Goal: Information Seeking & Learning: Learn about a topic

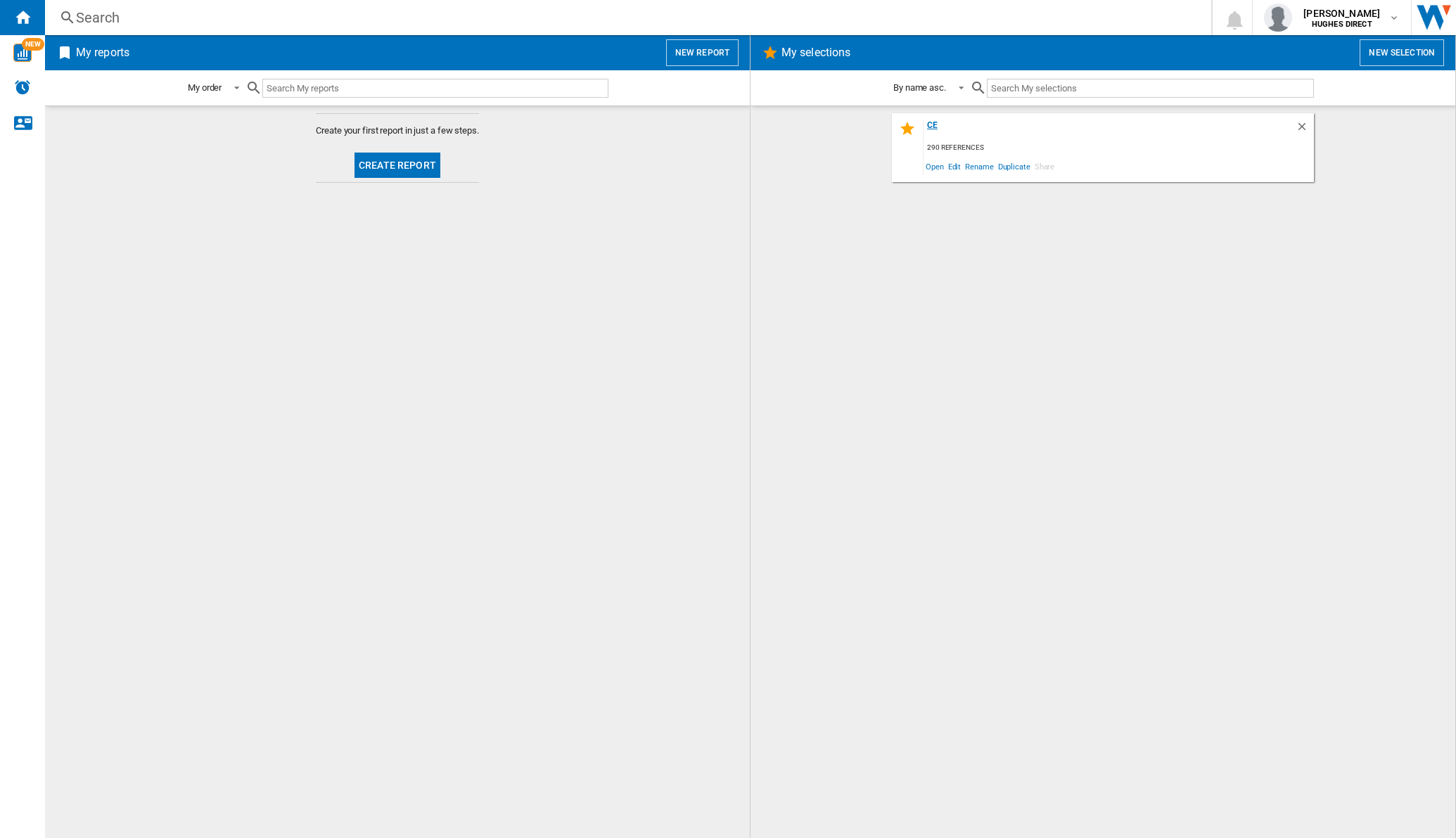
click at [929, 130] on div "ce" at bounding box center [1109, 129] width 372 height 19
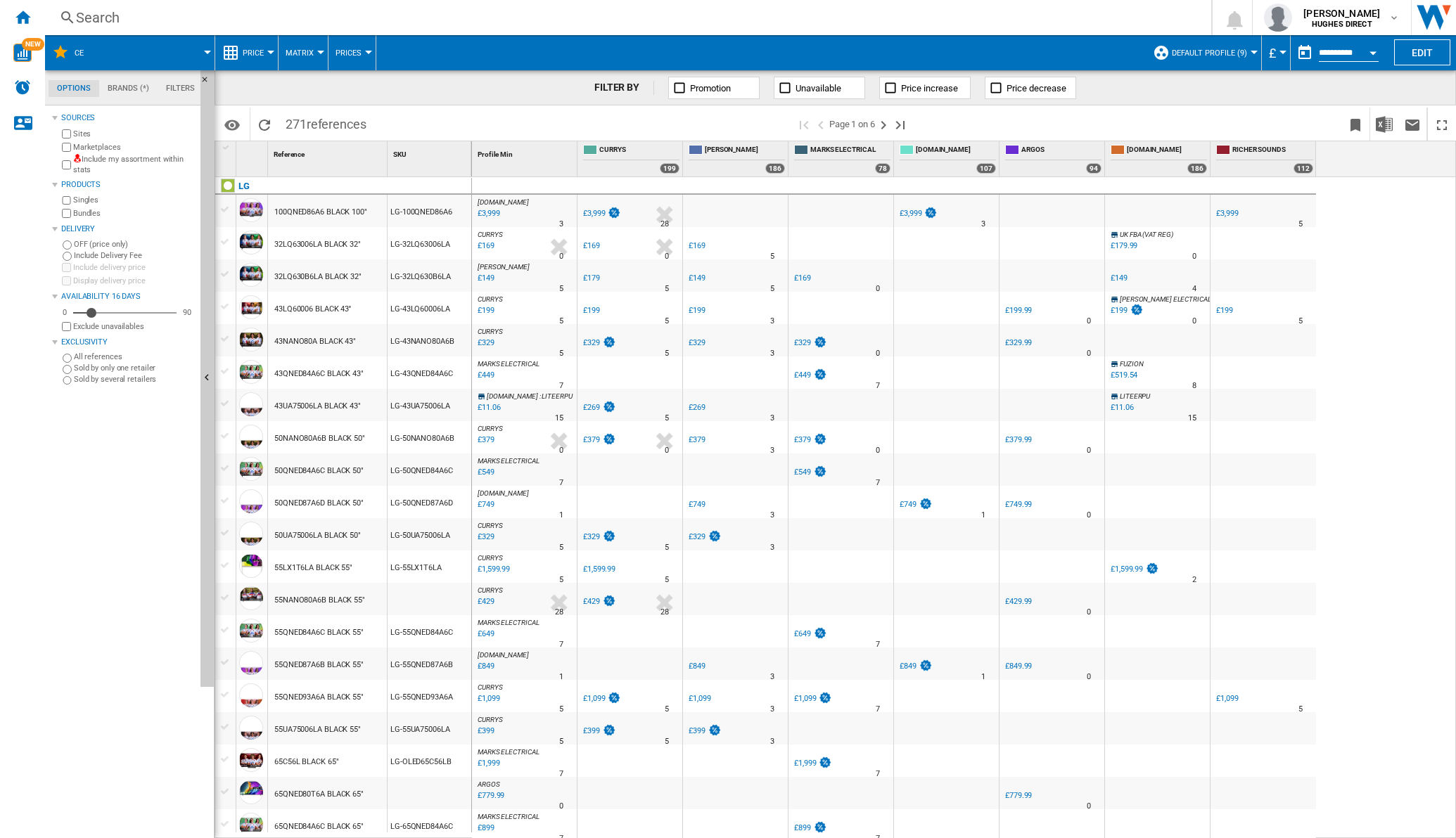
click at [71, 165] on div "Include my assortment within stats" at bounding box center [126, 165] width 135 height 22
click at [316, 56] on button "Matrix" at bounding box center [303, 52] width 35 height 35
click at [290, 119] on span "271 references" at bounding box center [326, 122] width 95 height 30
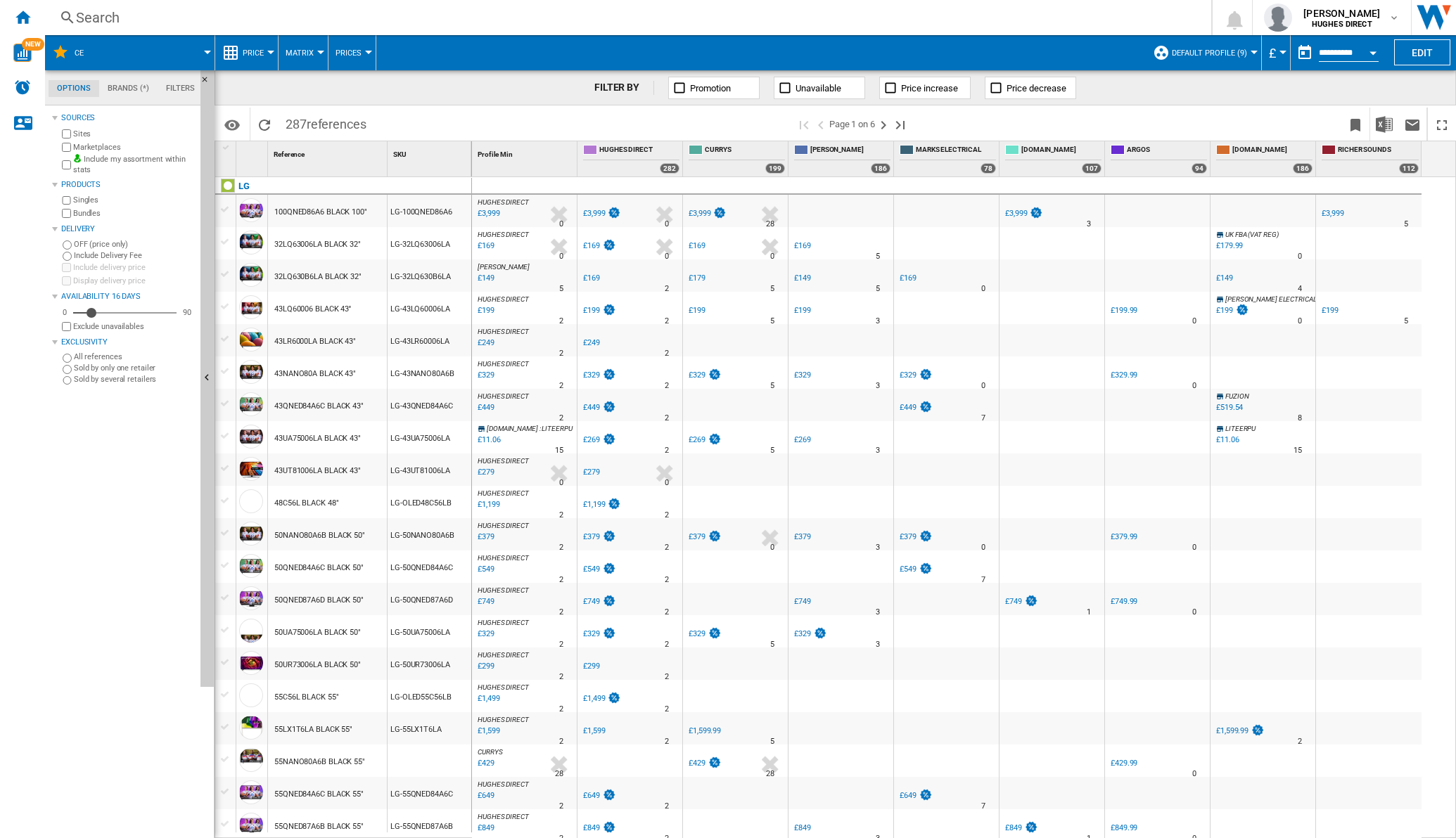
click at [316, 42] on button "Matrix" at bounding box center [303, 52] width 35 height 35
click at [304, 129] on button "Ranking" at bounding box center [311, 121] width 67 height 34
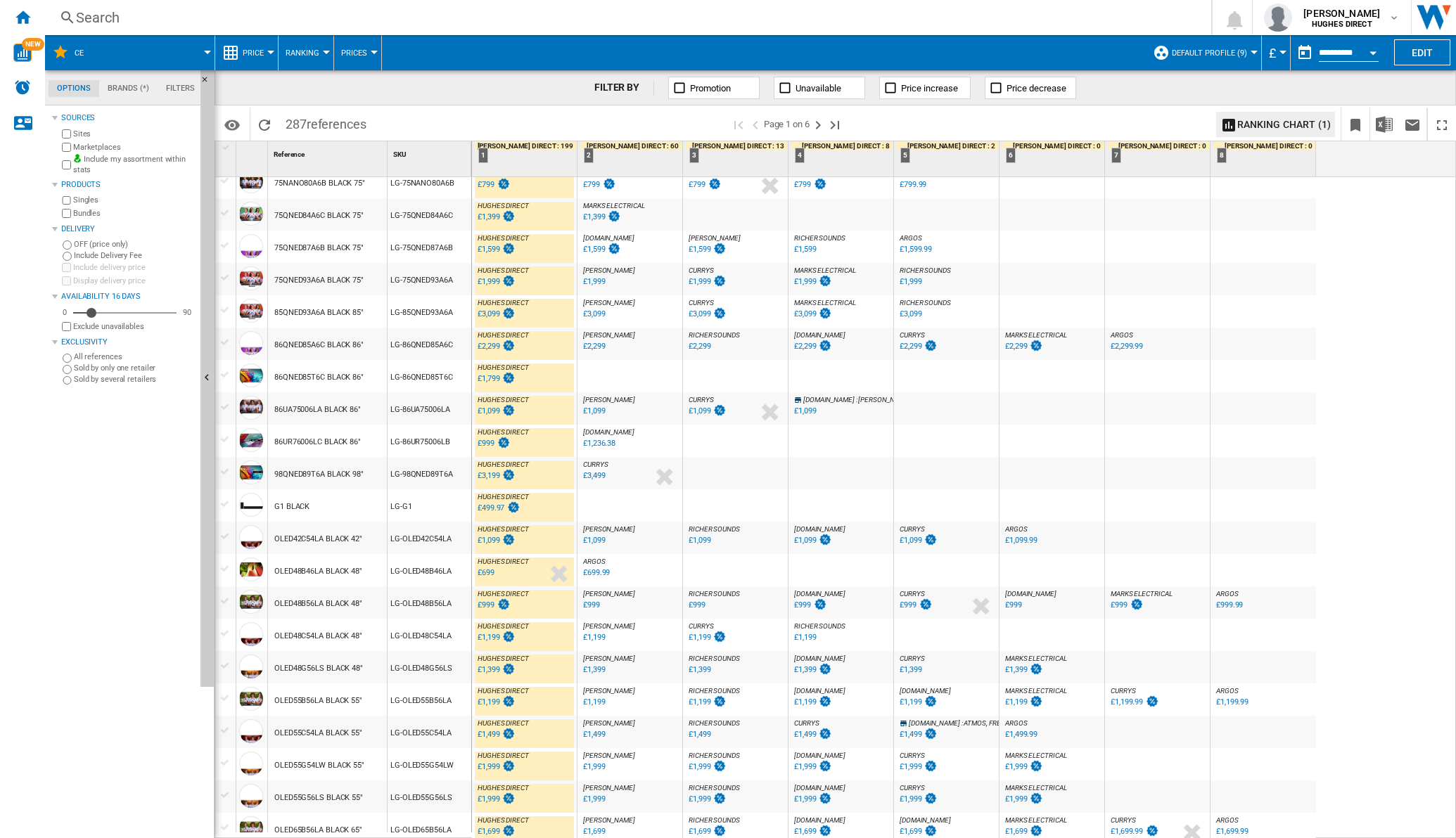
scroll to position [972, 0]
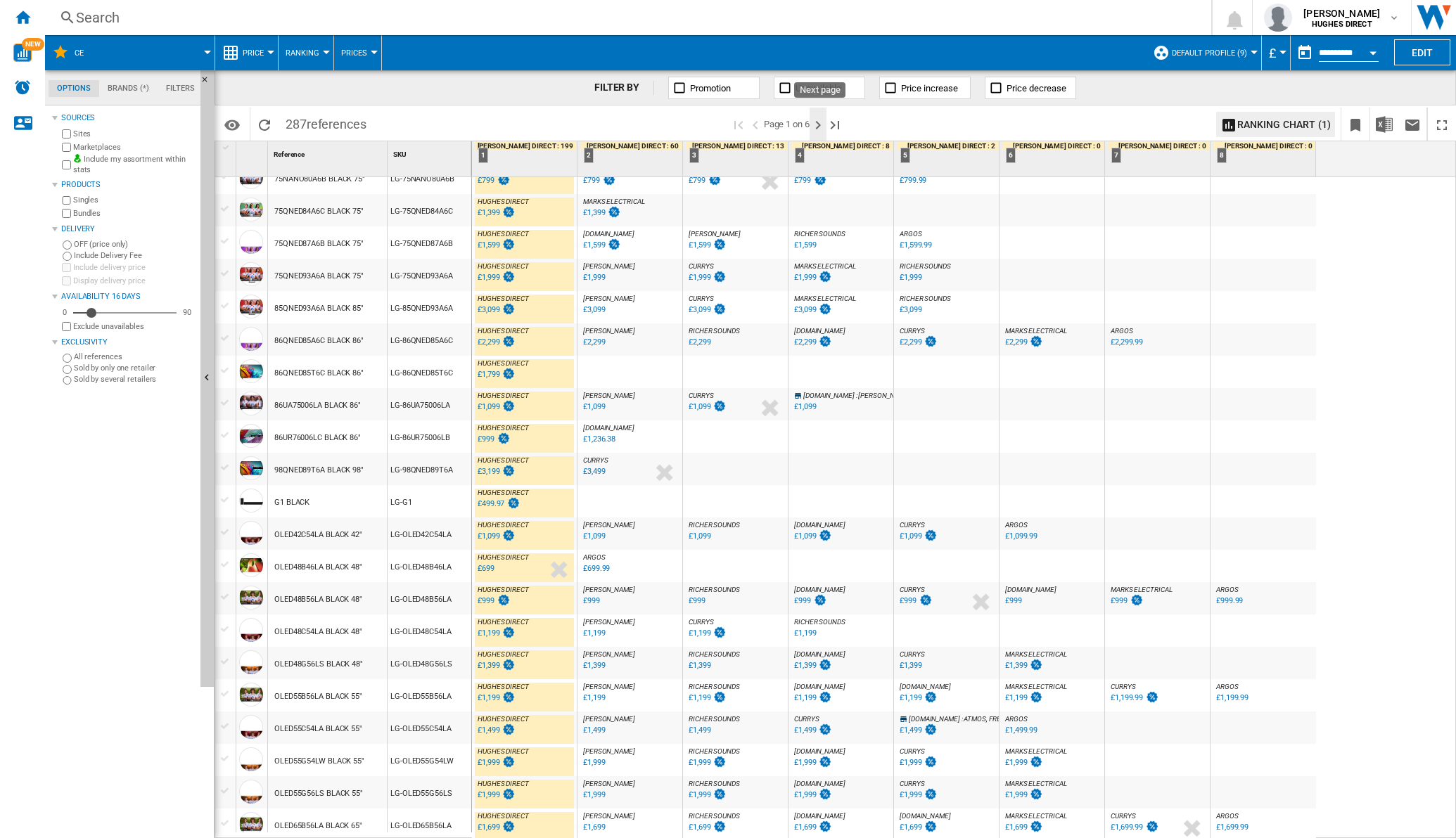
click at [823, 127] on ng-md-icon "Next page" at bounding box center [818, 125] width 17 height 17
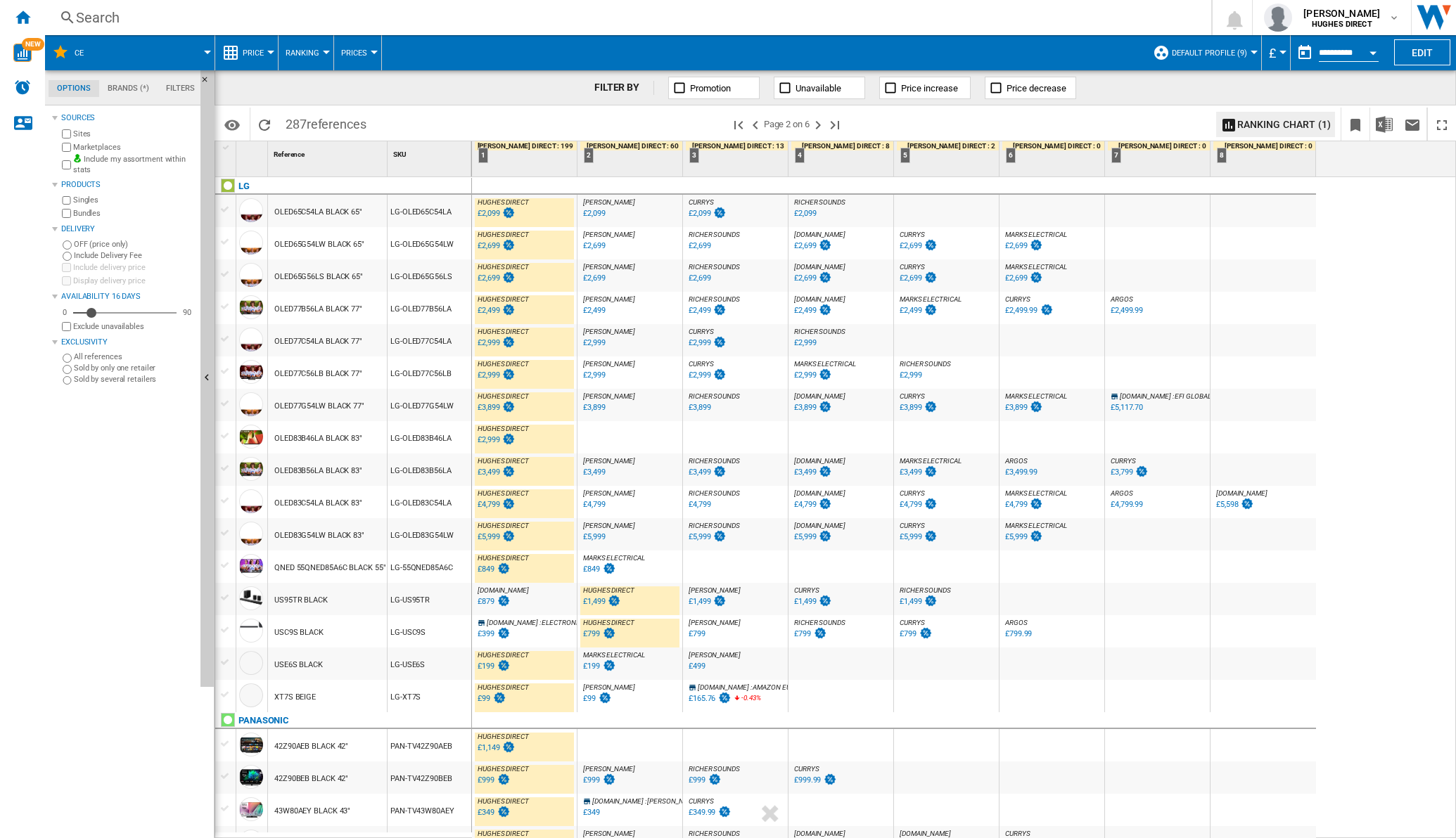
click at [429, 592] on div "LG-US95TR" at bounding box center [429, 599] width 83 height 32
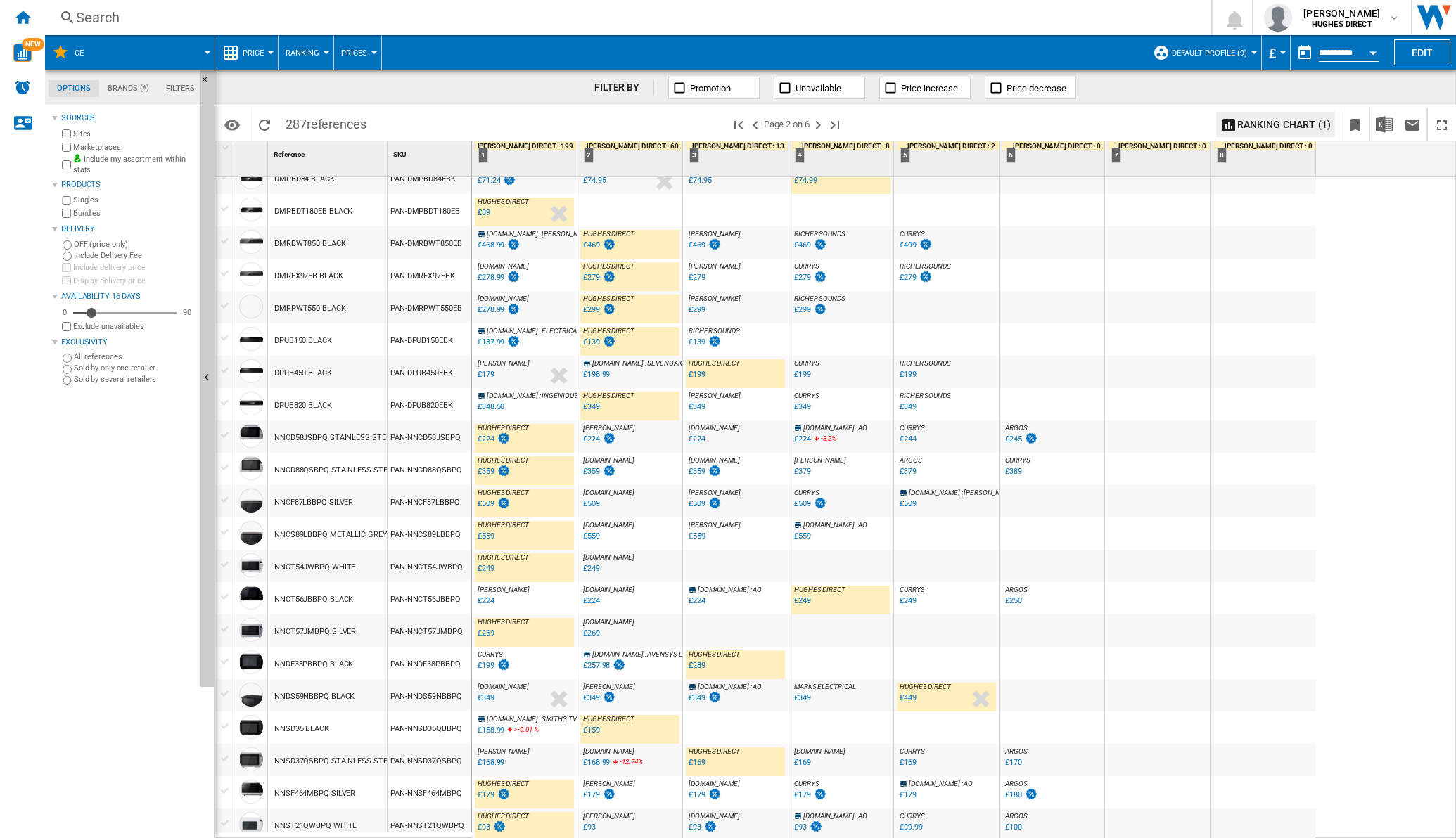
scroll to position [990, 0]
click at [825, 123] on ng-md-icon "Next page" at bounding box center [818, 125] width 17 height 17
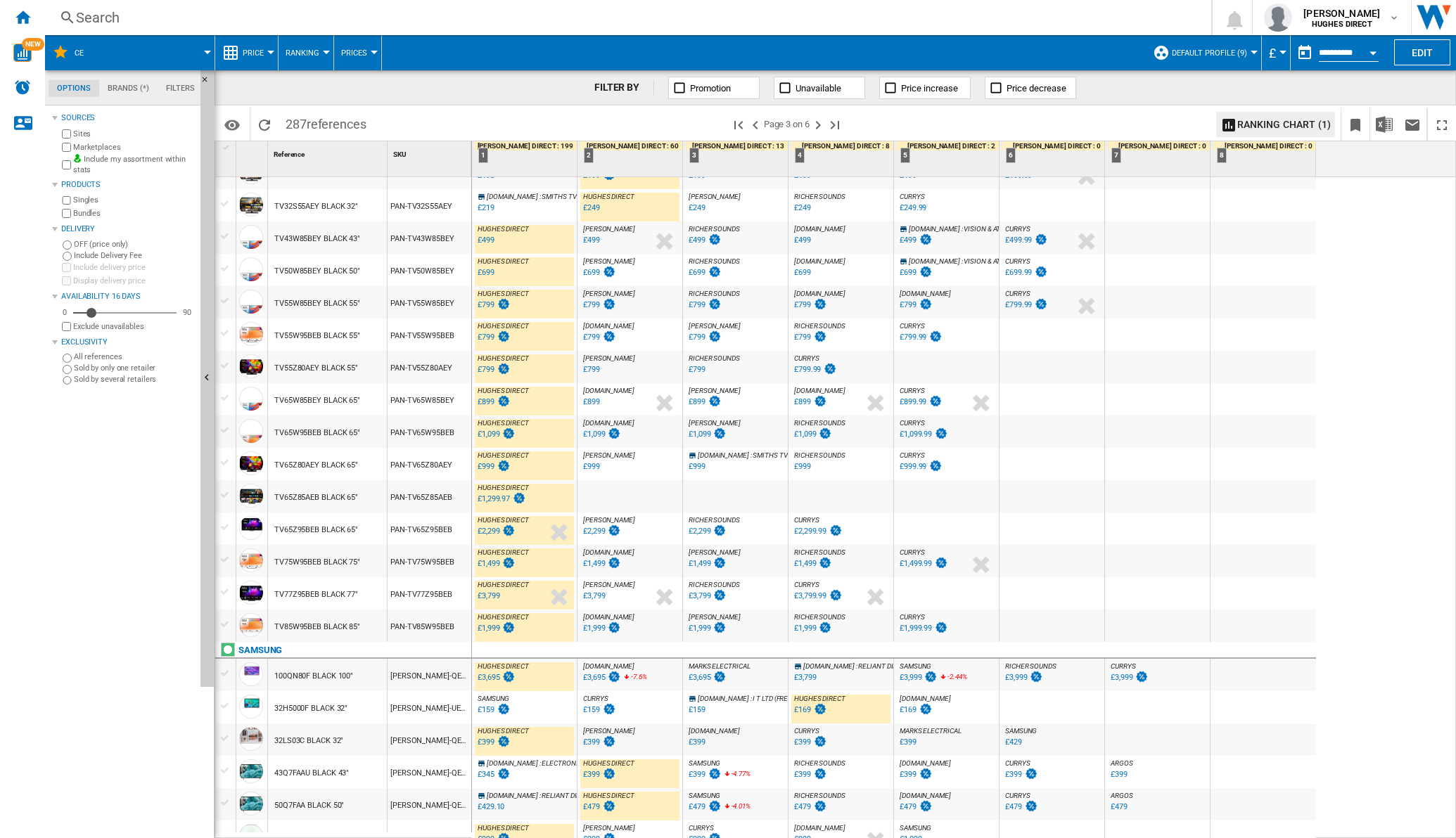
scroll to position [988, 0]
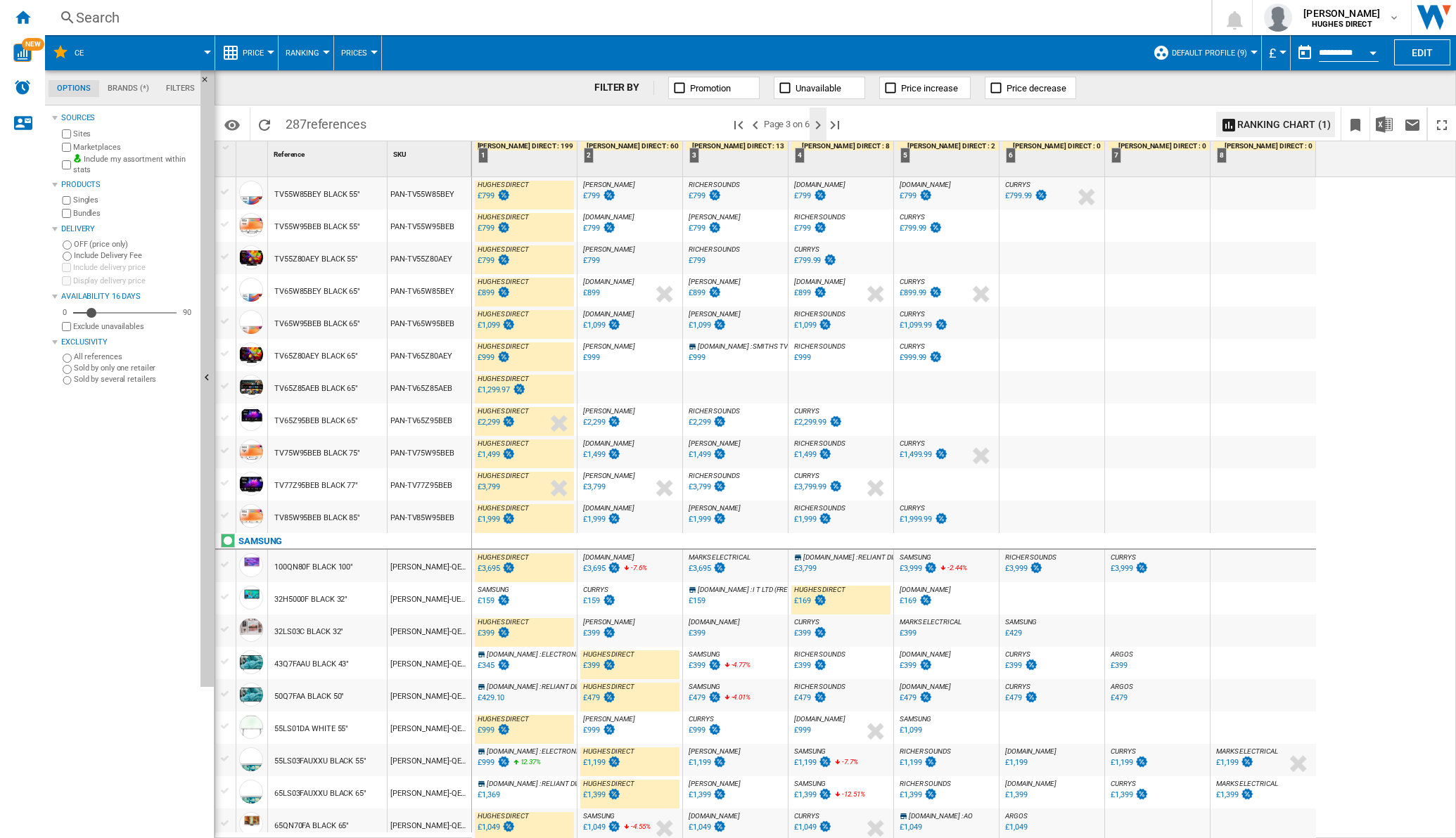
click at [820, 117] on ng-md-icon "Next page" at bounding box center [818, 125] width 17 height 17
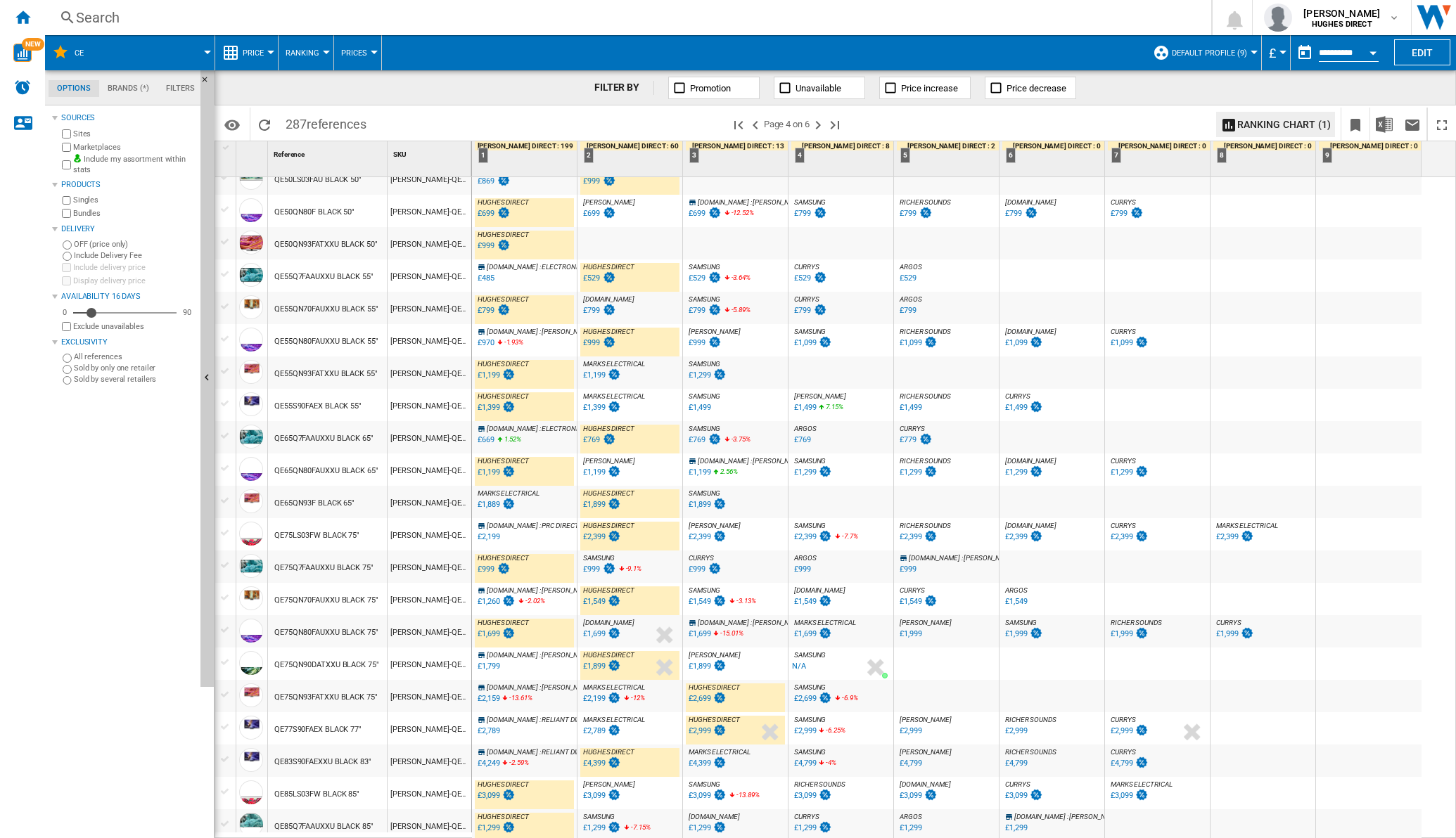
scroll to position [972, 0]
